Goal: Communication & Community: Connect with others

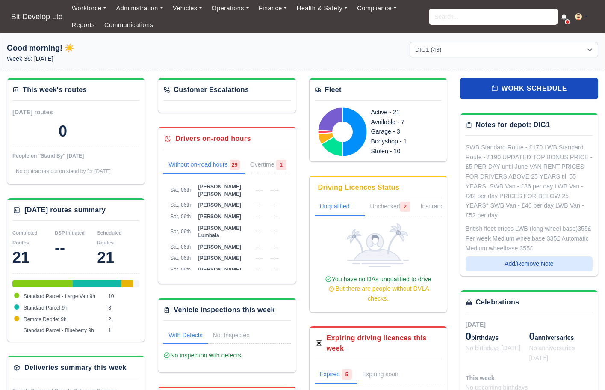
select select "2"
click at [130, 23] on link "Communications" at bounding box center [129, 25] width 59 height 17
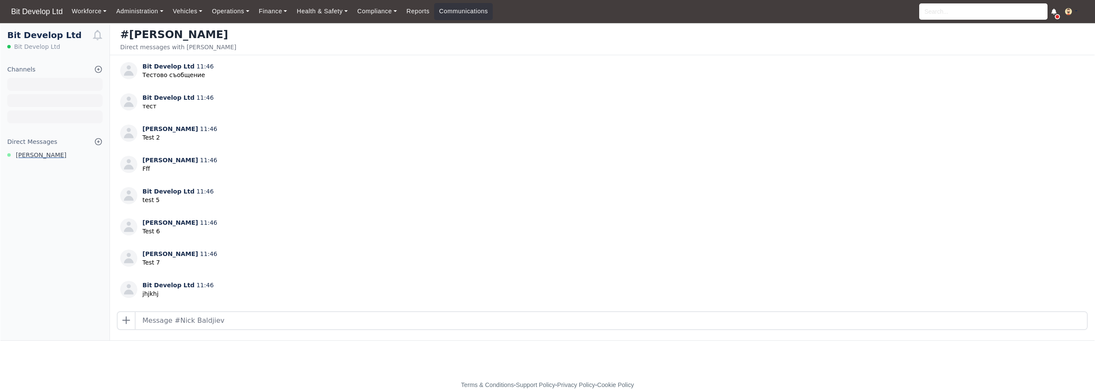
click at [35, 150] on span "[PERSON_NAME]" at bounding box center [41, 155] width 50 height 10
click at [31, 154] on span "[PERSON_NAME]" at bounding box center [41, 155] width 50 height 10
click at [221, 324] on input "text" at bounding box center [611, 320] width 951 height 17
type input "gfddfg"
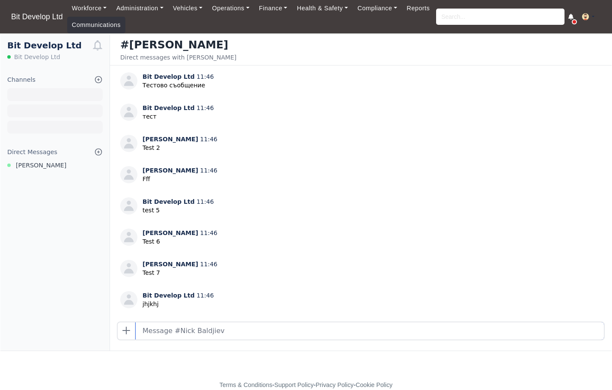
click at [353, 337] on input "text" at bounding box center [370, 330] width 468 height 17
type input "сдфсдсдф"
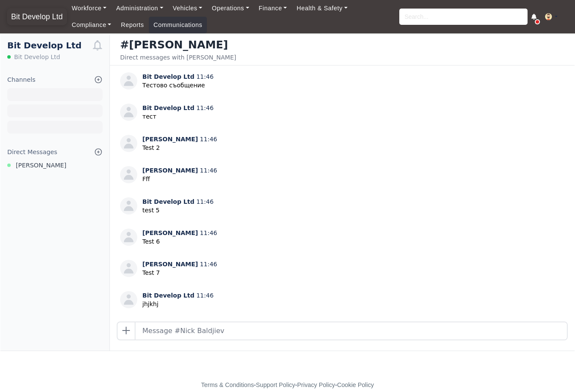
click at [39, 10] on span "Bit Develop Ltd" at bounding box center [37, 16] width 60 height 17
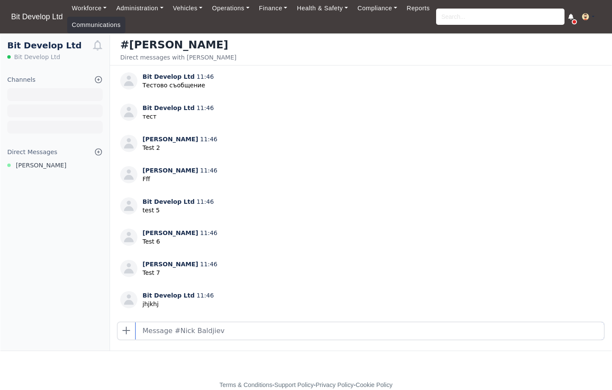
click at [295, 332] on input "text" at bounding box center [370, 330] width 468 height 17
type input "фдгдфгфдг"
click at [27, 20] on span "Bit Develop Ltd" at bounding box center [37, 16] width 60 height 17
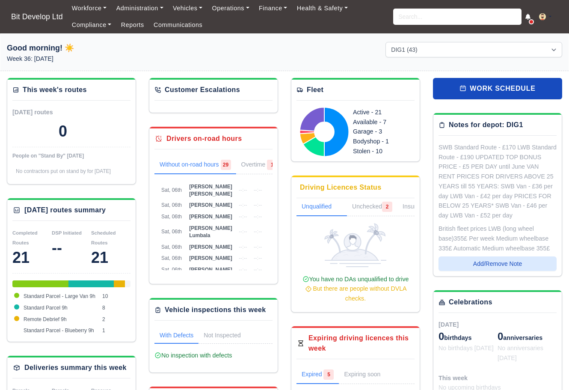
select select "2"
click at [178, 24] on link "Communications" at bounding box center [178, 25] width 59 height 17
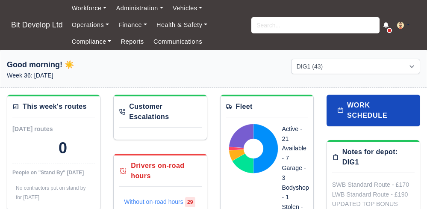
select select "2"
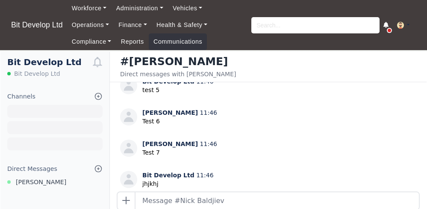
scroll to position [171, 0]
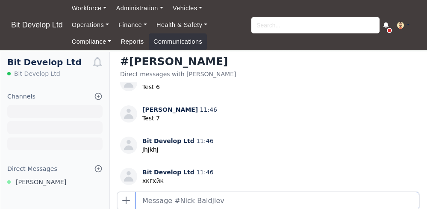
click at [231, 197] on input "text" at bounding box center [278, 200] width 284 height 17
type input "дфгфдгфд дфг"
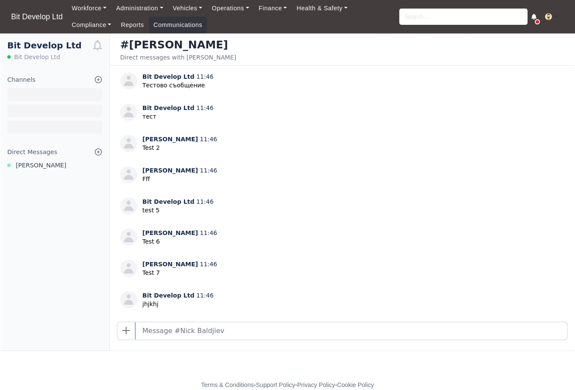
click at [248, 332] on input "text" at bounding box center [352, 330] width 432 height 17
type input "фдгдг"
click at [306, 333] on input "text" at bounding box center [352, 330] width 432 height 17
type input "дфгдфдг"
click at [71, 252] on div "Bit Develop Ltd Bit Develop Ltd Channels Browse Channels Create Channel Direct …" at bounding box center [55, 192] width 110 height 315
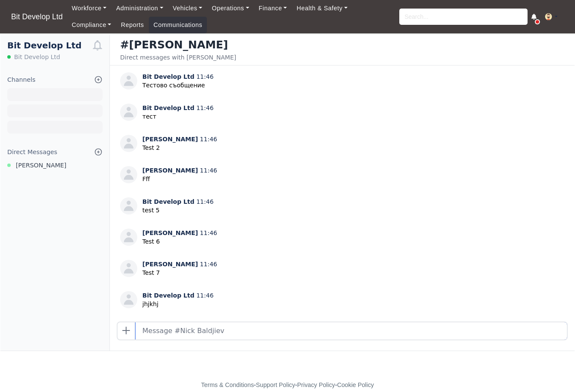
click at [251, 335] on input "text" at bounding box center [352, 330] width 432 height 17
type input "111111"
click at [24, 18] on span "Bit Develop Ltd" at bounding box center [37, 16] width 60 height 17
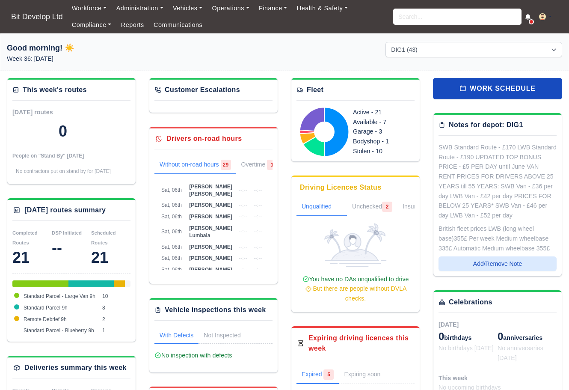
select select "2"
click at [175, 25] on link "Communications" at bounding box center [178, 25] width 59 height 17
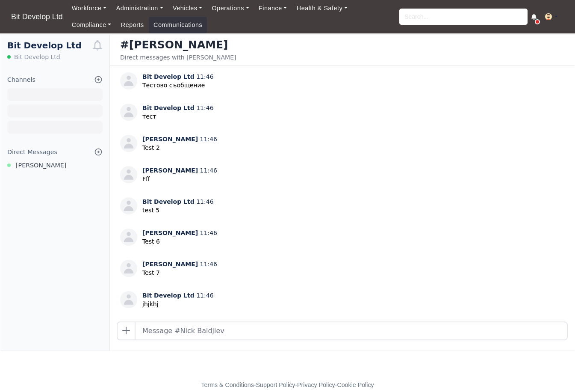
click at [30, 26] on nav "Bit Develop Ltd Workforce Manpower Expiring Documents Leave Requests Daily Atte…" at bounding box center [287, 16] width 575 height 33
click at [33, 18] on span "Bit Develop Ltd" at bounding box center [37, 16] width 60 height 17
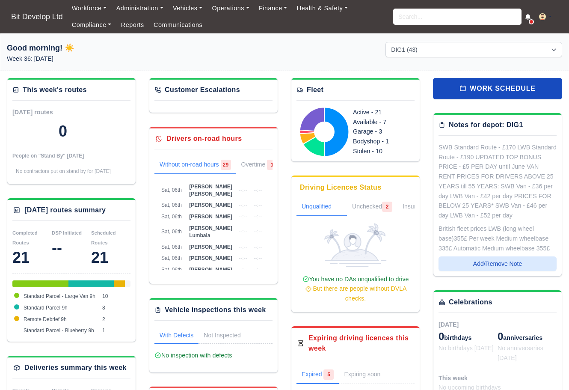
select select "2"
click at [191, 30] on link "Communications" at bounding box center [178, 25] width 59 height 17
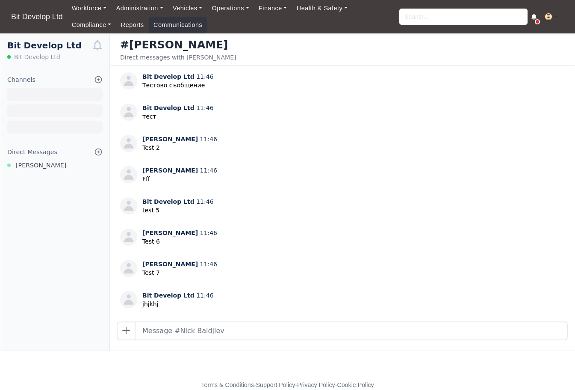
click at [535, 19] on icon at bounding box center [534, 17] width 6 height 6
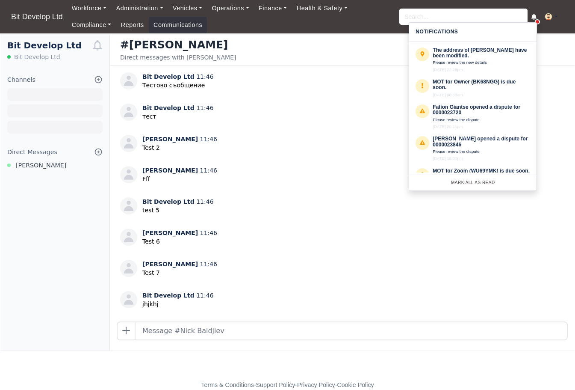
click at [535, 19] on icon at bounding box center [534, 17] width 6 height 6
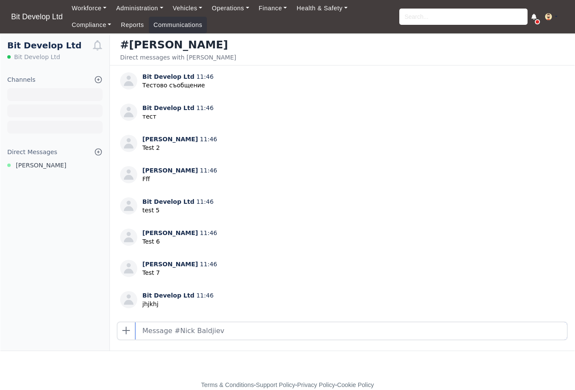
click at [216, 331] on input "text" at bounding box center [352, 330] width 432 height 17
type input "fdfgfdgfdg"
